Goal: Task Accomplishment & Management: Manage account settings

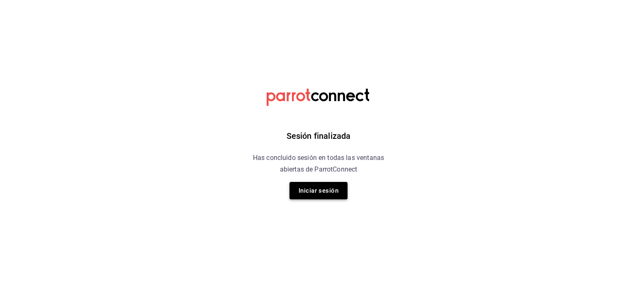
click at [323, 199] on button "Iniciar sesión" at bounding box center [318, 190] width 58 height 17
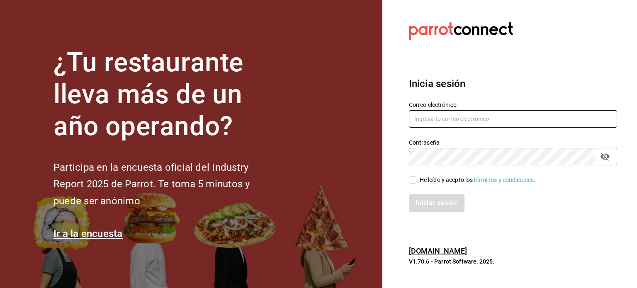
click at [433, 123] on input "text" at bounding box center [513, 118] width 208 height 17
type input "gerencia.bungalo@1000shots.mx"
click at [437, 179] on div "He leído y acepto los Términos y condiciones." at bounding box center [477, 180] width 116 height 9
click at [416, 179] on input "He leído y acepto los Términos y condiciones." at bounding box center [412, 179] width 7 height 7
checkbox input "true"
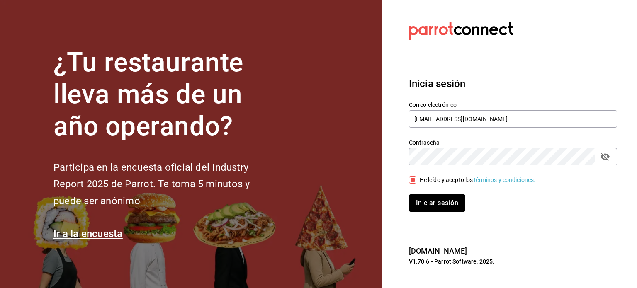
click at [443, 198] on button "Iniciar sesión" at bounding box center [437, 202] width 56 height 17
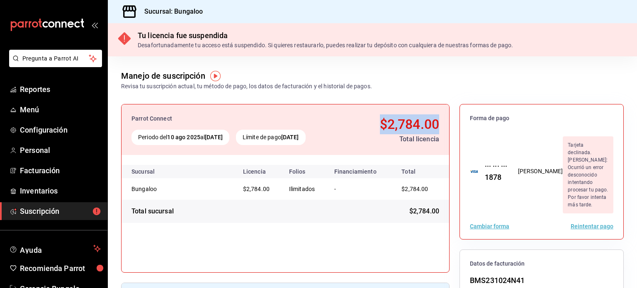
drag, startPoint x: 434, startPoint y: 125, endPoint x: 375, endPoint y: 127, distance: 59.7
click at [380, 127] on span "$2,784.00" at bounding box center [409, 124] width 59 height 16
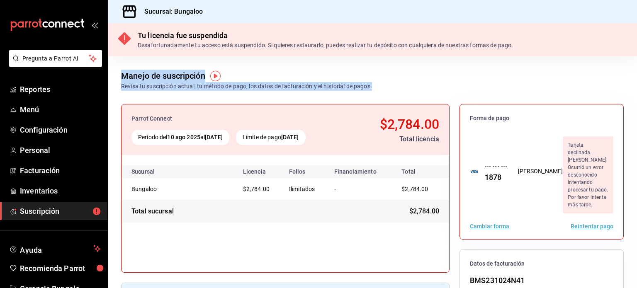
drag, startPoint x: 375, startPoint y: 85, endPoint x: 121, endPoint y: 80, distance: 253.7
click at [121, 80] on div "Manejo de suscripción Revisa tu suscripción actual, tu método de pago, los dato…" at bounding box center [372, 73] width 529 height 34
click at [381, 87] on div "Manejo de suscripción Revisa tu suscripción actual, tu método de pago, los dato…" at bounding box center [372, 73] width 529 height 34
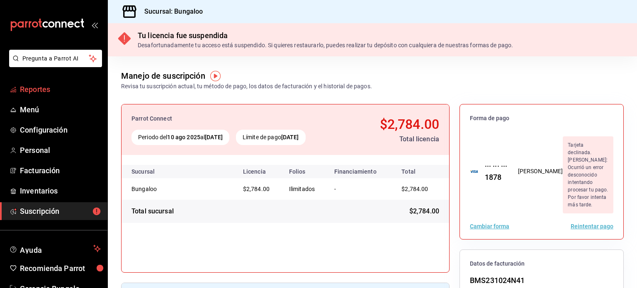
click at [53, 90] on span "Reportes" at bounding box center [60, 89] width 81 height 11
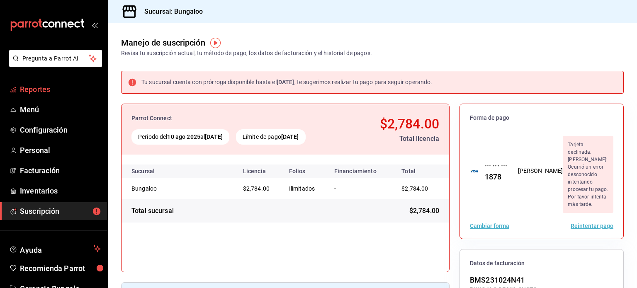
click at [54, 86] on span "Reportes" at bounding box center [60, 89] width 81 height 11
